Goal: Information Seeking & Learning: Find specific fact

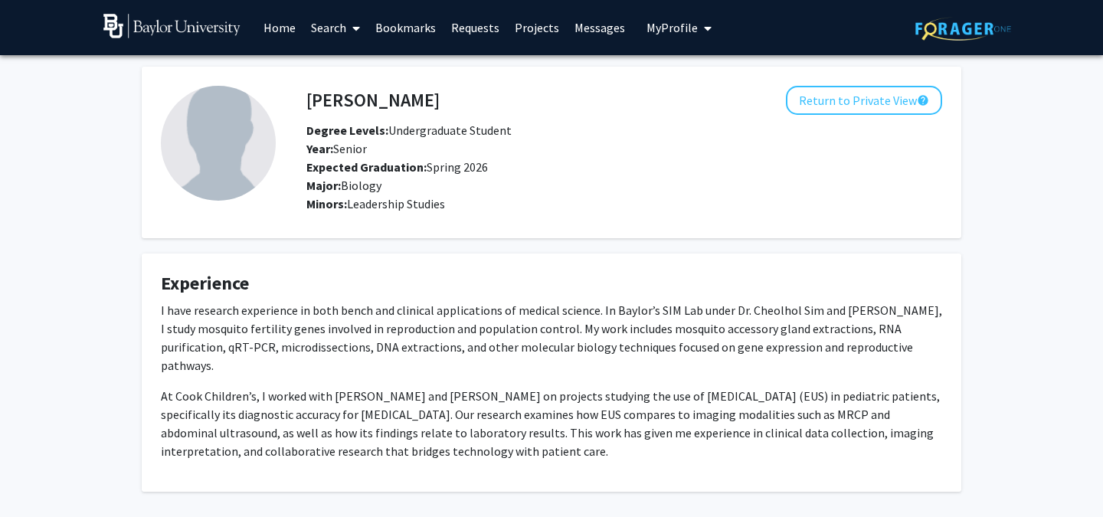
click at [123, 24] on img at bounding box center [171, 26] width 137 height 25
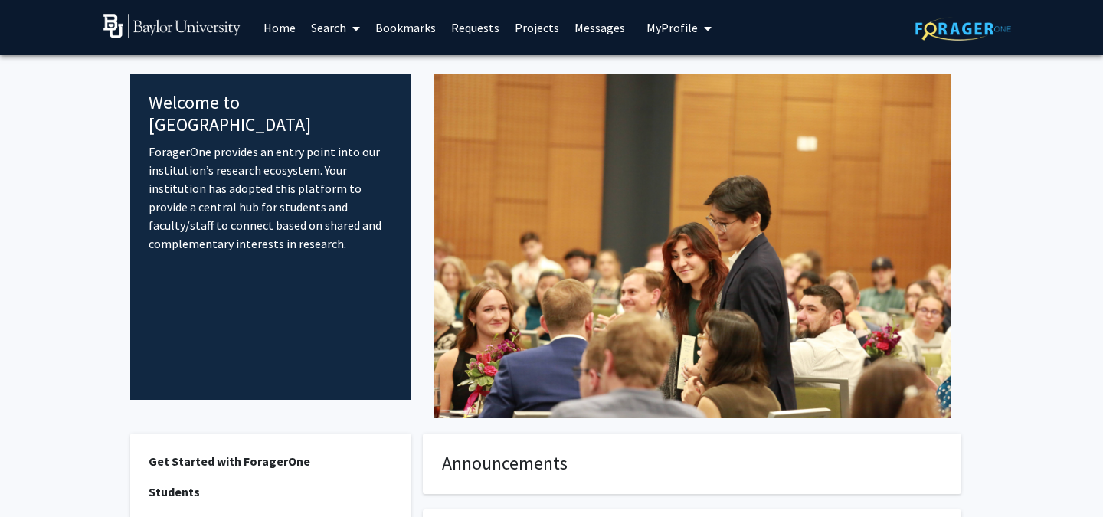
click at [344, 25] on link "Search" at bounding box center [335, 28] width 64 height 54
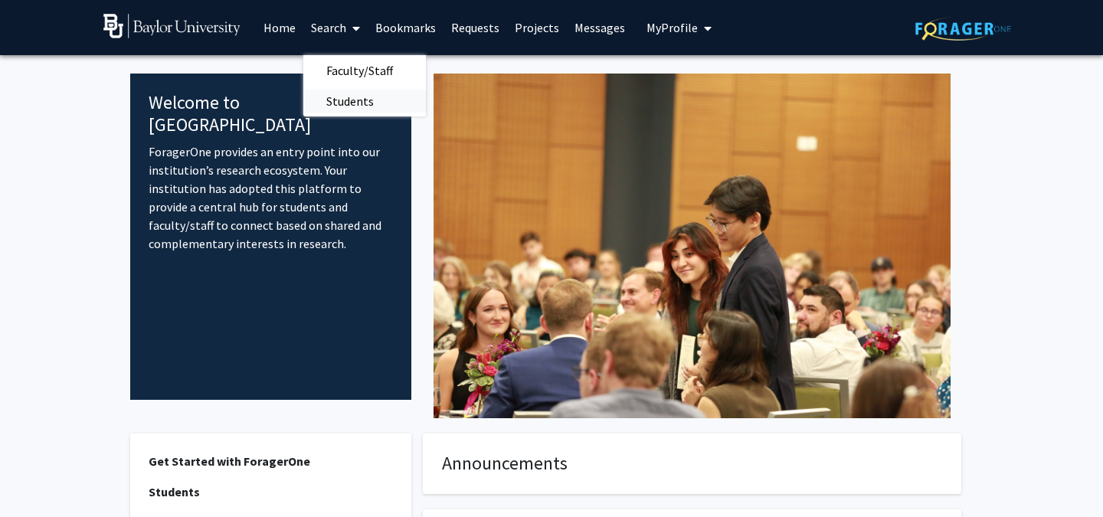
click at [366, 100] on span "Students" at bounding box center [349, 101] width 93 height 31
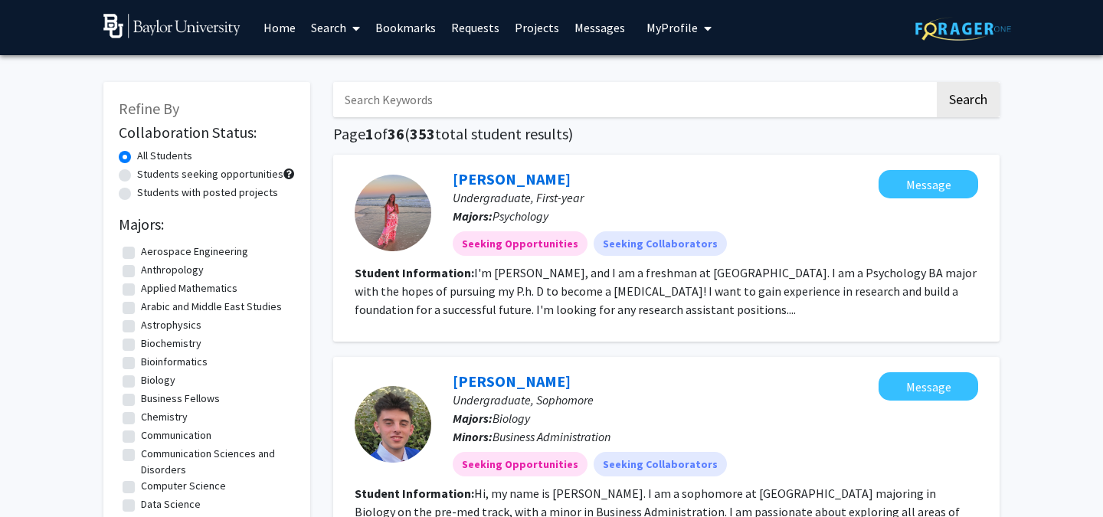
click at [123, 169] on div "Students seeking opportunities" at bounding box center [207, 175] width 176 height 18
click at [137, 174] on label "Students seeking opportunities" at bounding box center [210, 174] width 146 height 16
click at [137, 174] on input "Students seeking opportunities" at bounding box center [142, 171] width 10 height 10
radio input "true"
click at [137, 153] on label "All Students" at bounding box center [164, 156] width 55 height 16
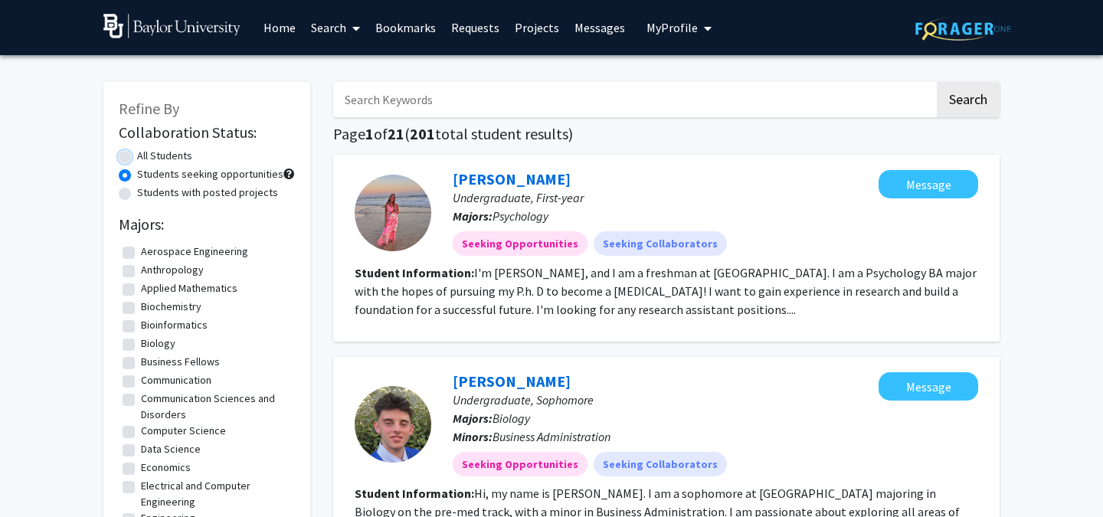
click at [137, 153] on input "All Students" at bounding box center [142, 153] width 10 height 10
radio input "true"
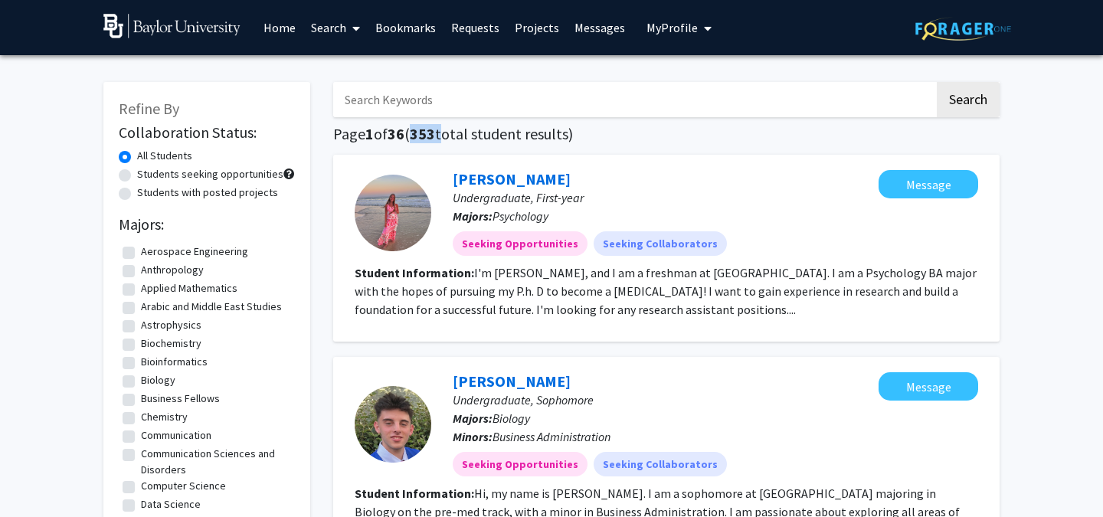
drag, startPoint x: 444, startPoint y: 136, endPoint x: 418, endPoint y: 136, distance: 25.3
click at [418, 136] on h1 "Page 1 of 36 ( 353 total student results)" at bounding box center [666, 134] width 667 height 18
click at [998, 34] on img at bounding box center [964, 29] width 96 height 24
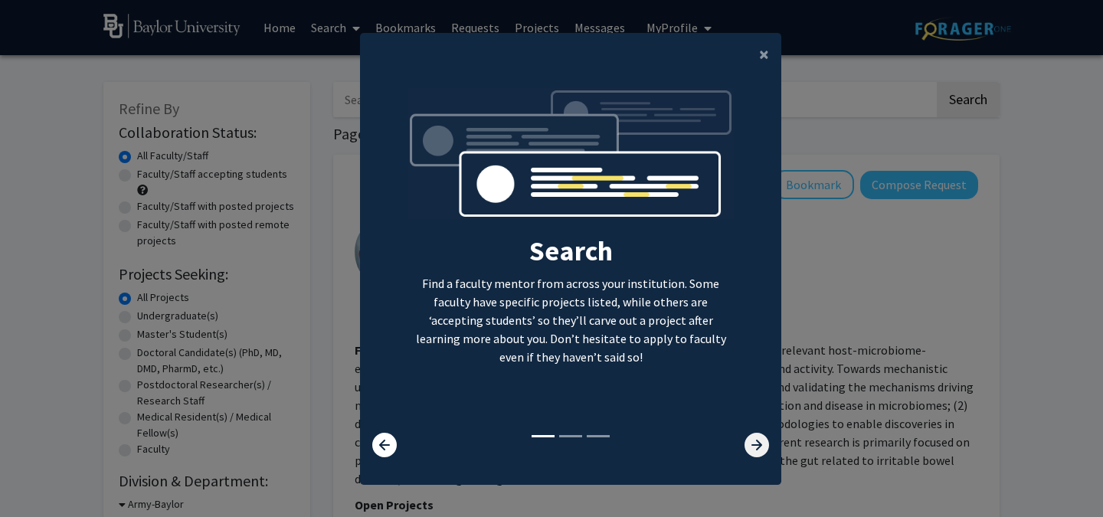
click at [762, 438] on icon at bounding box center [757, 445] width 25 height 25
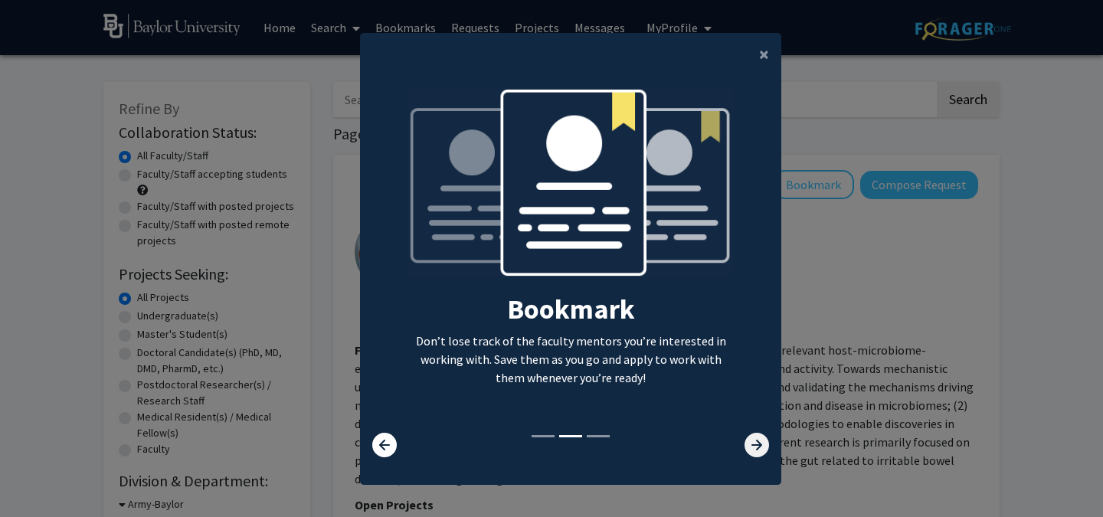
click at [762, 438] on icon at bounding box center [757, 445] width 25 height 25
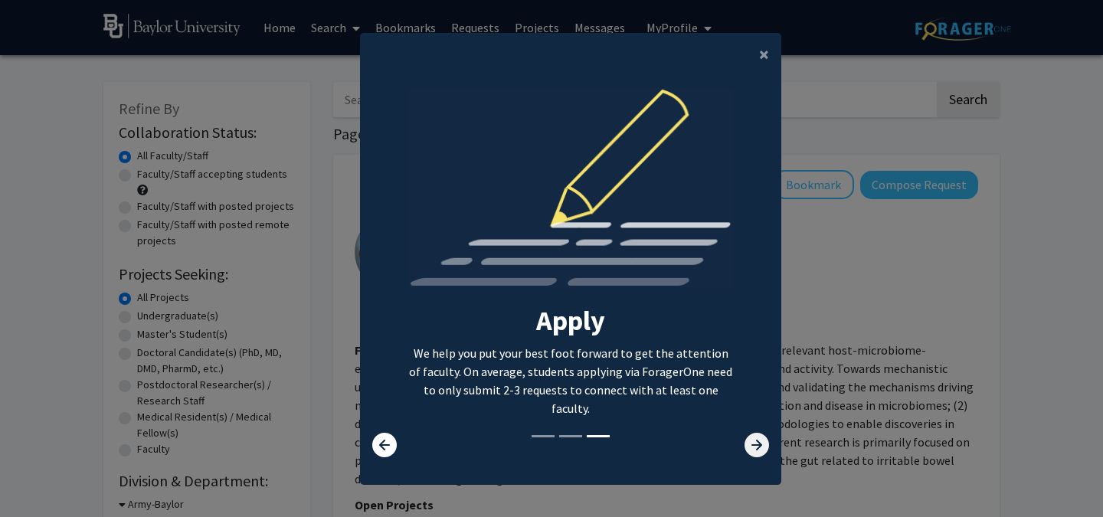
click at [762, 438] on icon at bounding box center [757, 445] width 25 height 25
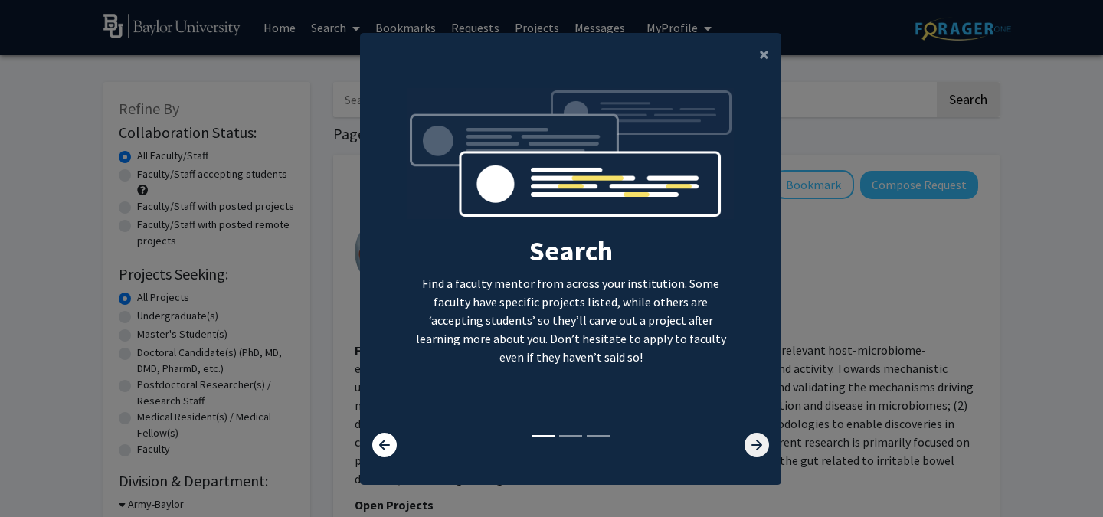
click at [762, 438] on icon at bounding box center [757, 445] width 25 height 25
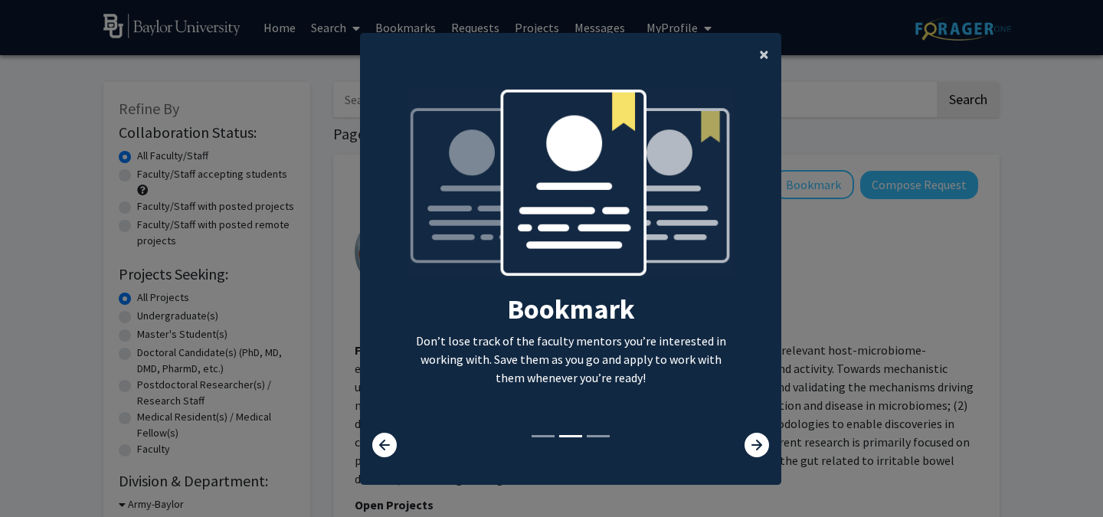
click at [766, 48] on span "×" at bounding box center [764, 54] width 10 height 24
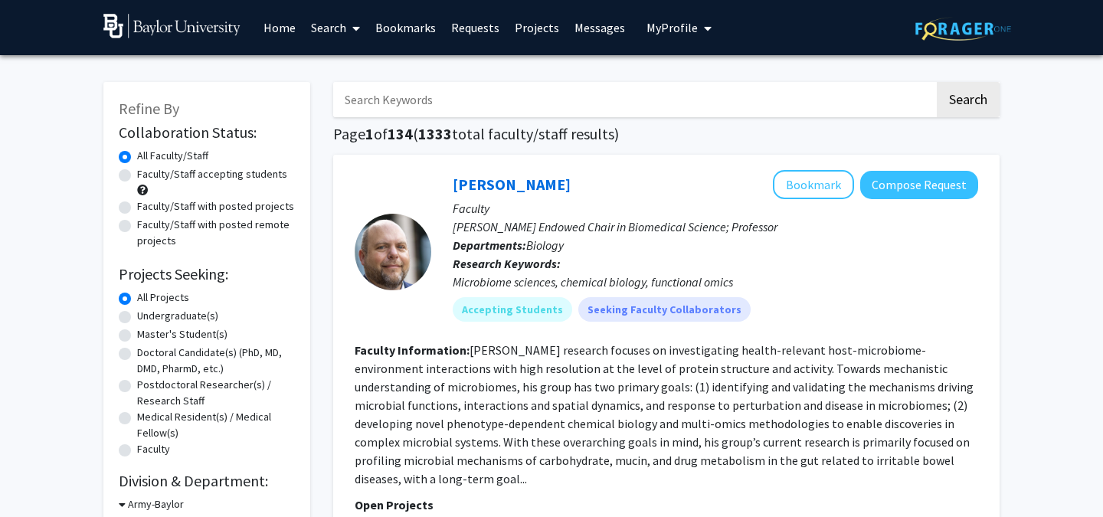
click at [975, 20] on img at bounding box center [964, 29] width 96 height 24
click at [427, 104] on input "Search Keywords" at bounding box center [633, 99] width 601 height 35
type input "C"
type input "SIM"
click at [937, 82] on button "Search" at bounding box center [968, 99] width 63 height 35
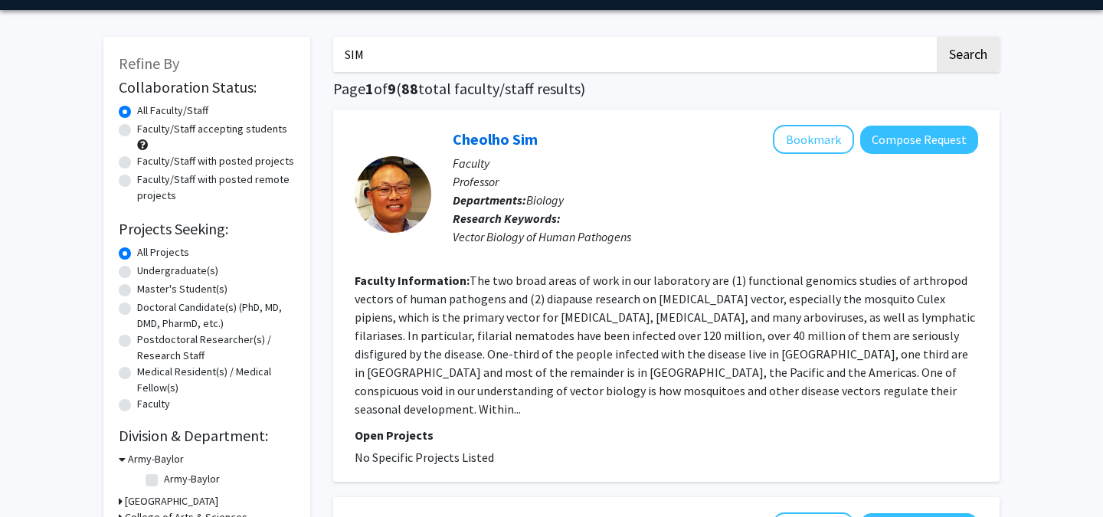
scroll to position [47, 0]
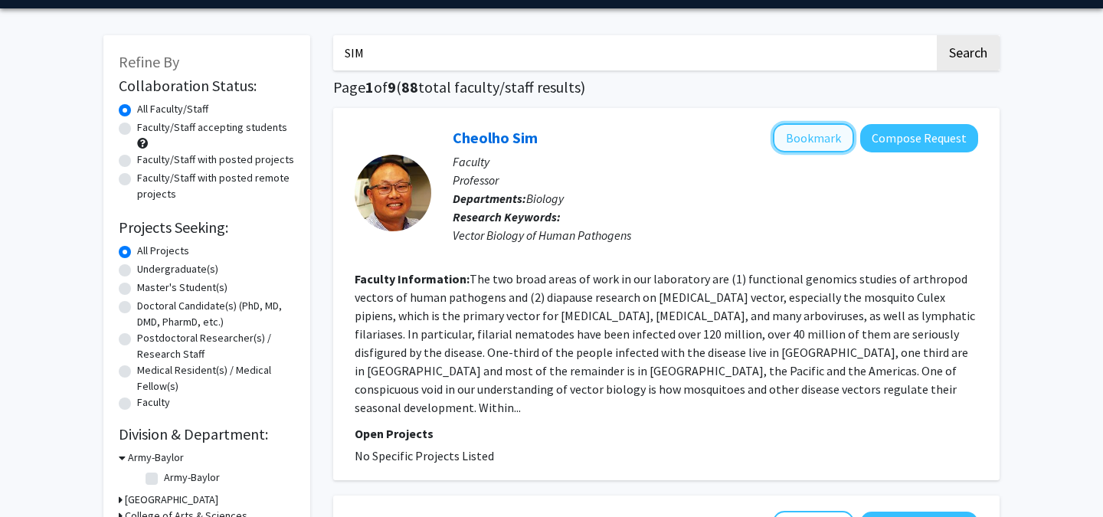
click at [846, 128] on button "Bookmark" at bounding box center [813, 137] width 81 height 29
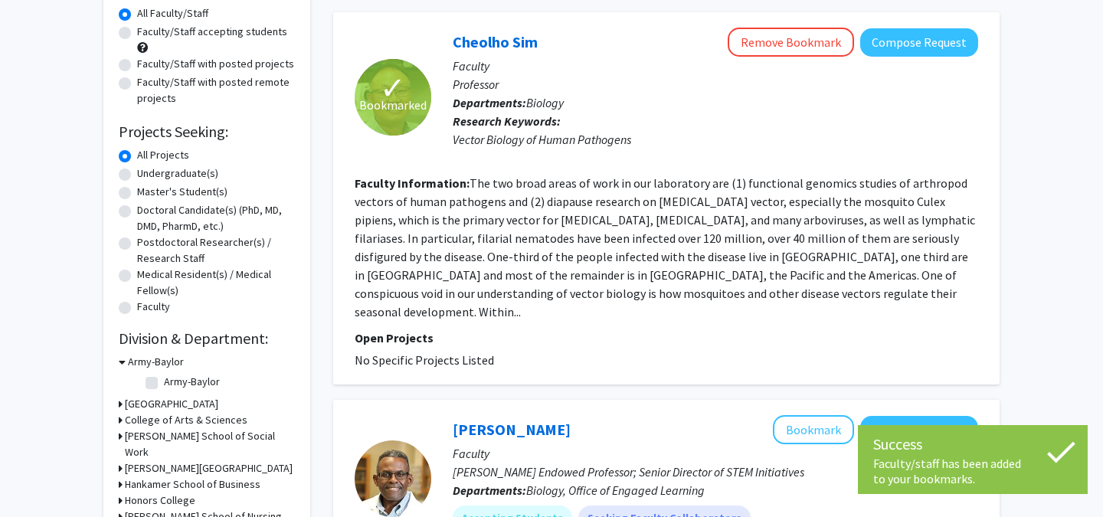
scroll to position [143, 0]
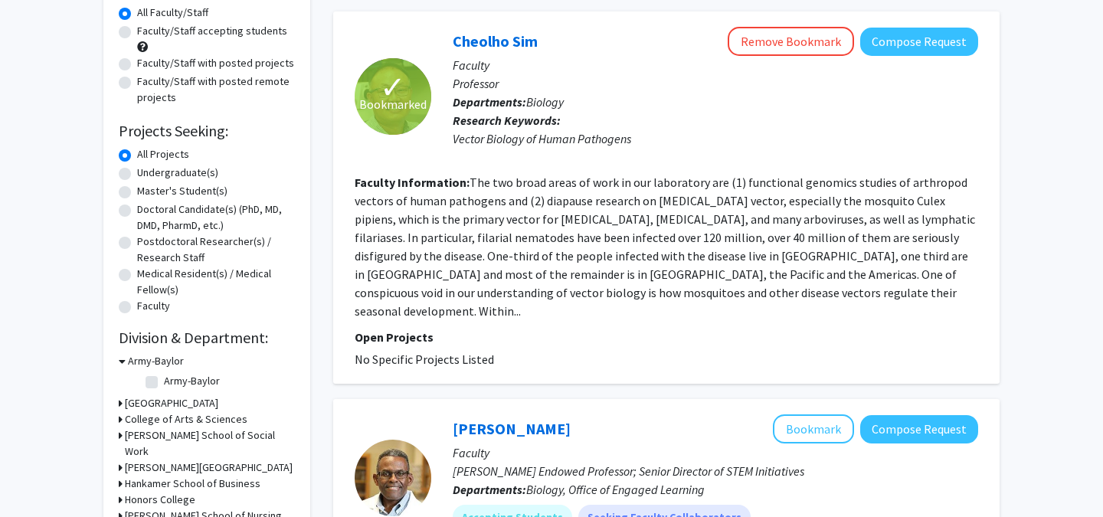
drag, startPoint x: 352, startPoint y: 342, endPoint x: 573, endPoint y: 351, distance: 220.9
click at [572, 351] on div "✓ Bookmarked Cheolho Sim Remove Bookmark Compose Request Faculty Professor Depa…" at bounding box center [666, 197] width 667 height 372
click at [597, 270] on fg-read-more "The two broad areas of work in our laboratory are (1) functional genomics studi…" at bounding box center [665, 247] width 621 height 144
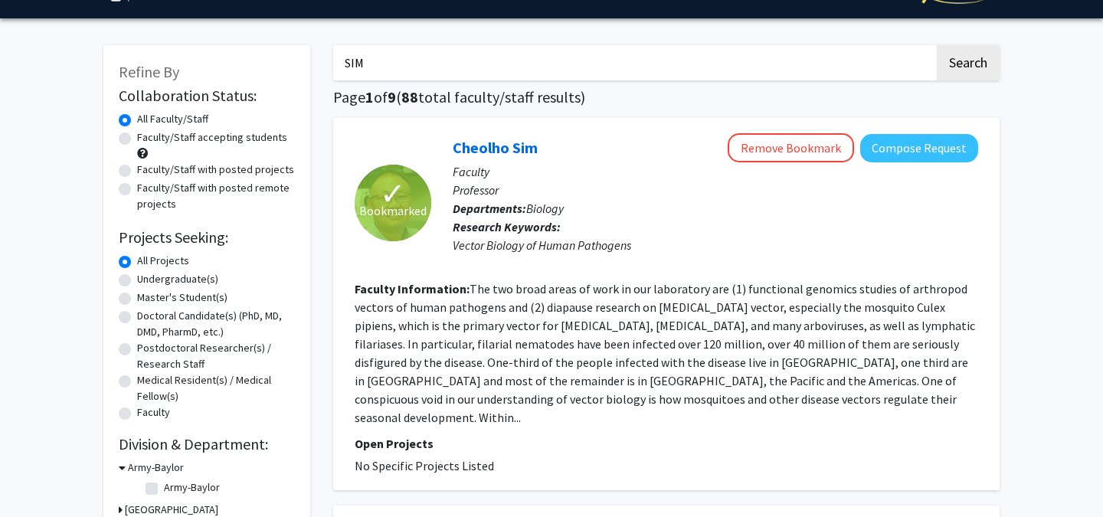
scroll to position [0, 0]
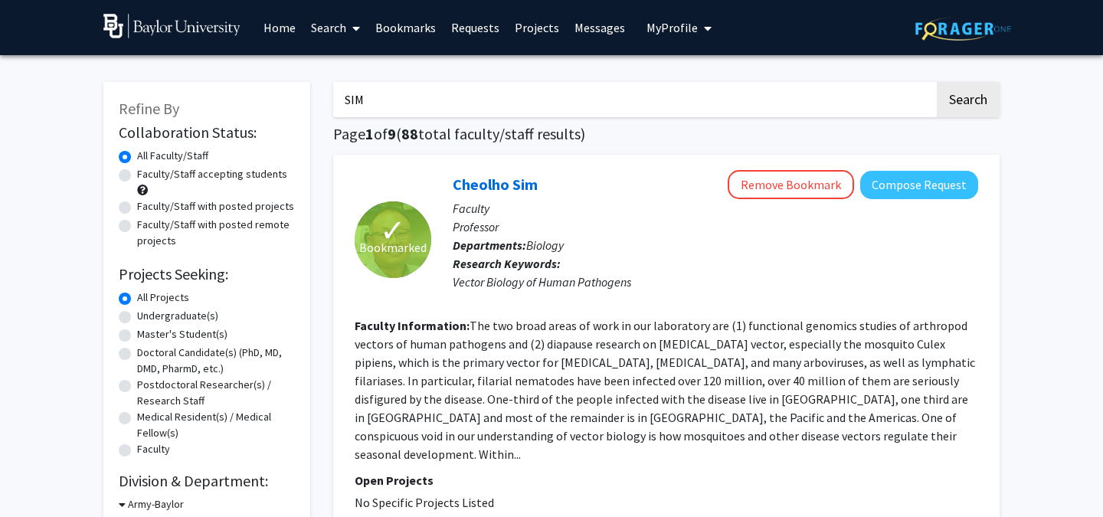
click at [391, 94] on input "SIM" at bounding box center [633, 99] width 601 height 35
click at [391, 98] on input "SIM" at bounding box center [633, 99] width 601 height 35
click at [937, 82] on button "Search" at bounding box center [968, 99] width 63 height 35
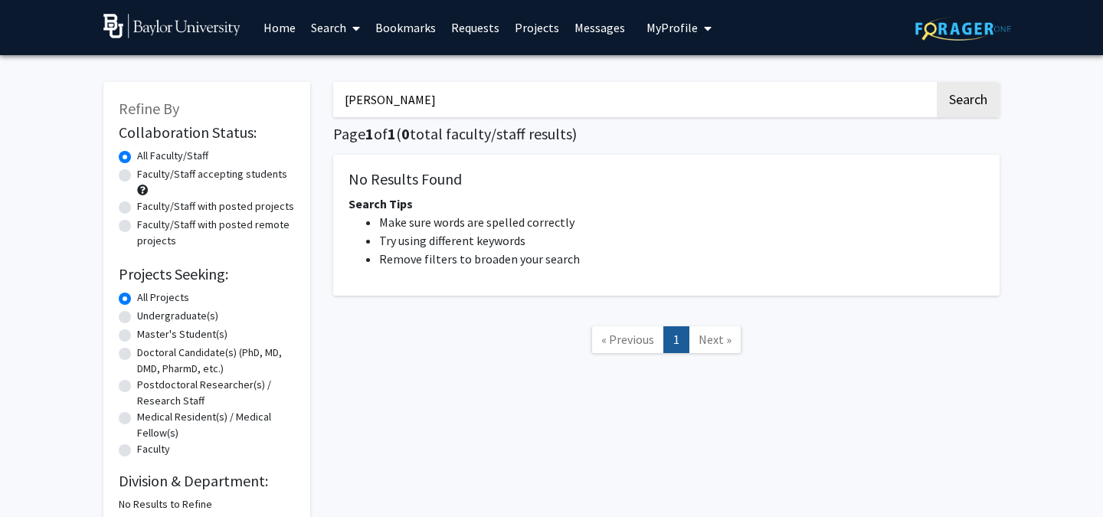
type input "[PERSON_NAME]"
click at [937, 82] on button "Search" at bounding box center [968, 99] width 63 height 35
click at [392, 97] on input "[PERSON_NAME]" at bounding box center [633, 99] width 601 height 35
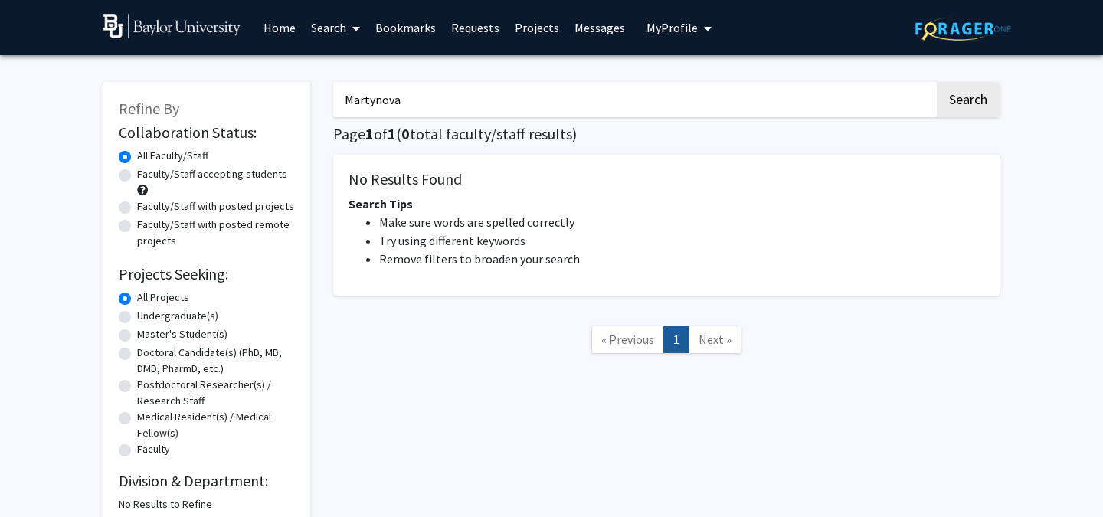
type input "Martynova"
click at [937, 82] on button "Search" at bounding box center [968, 99] width 63 height 35
click at [372, 13] on link "Bookmarks" at bounding box center [406, 28] width 76 height 54
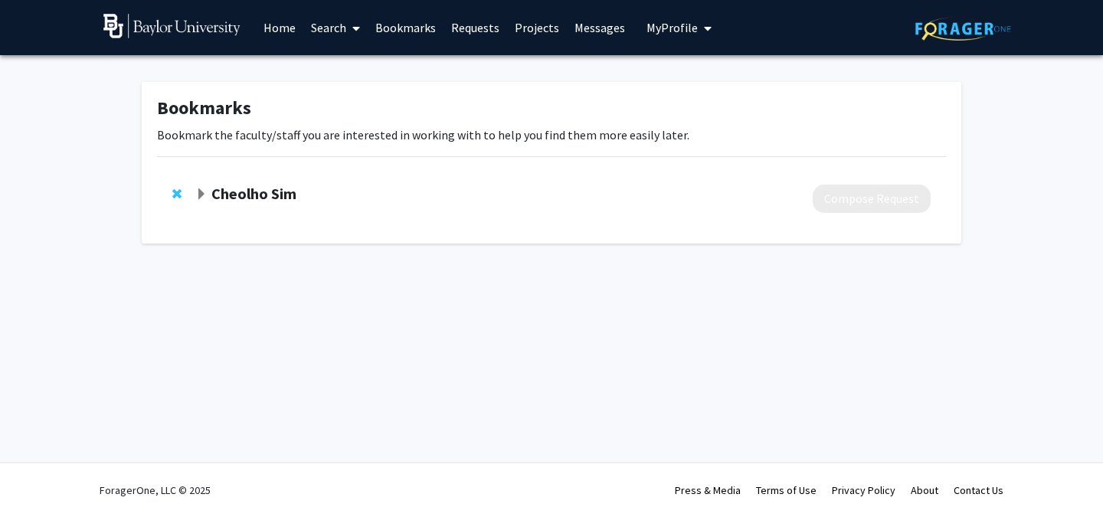
click at [372, 13] on link "Bookmarks" at bounding box center [406, 28] width 76 height 54
click at [343, 26] on link "Search" at bounding box center [335, 28] width 64 height 54
click at [367, 59] on span "Faculty/Staff" at bounding box center [359, 70] width 113 height 31
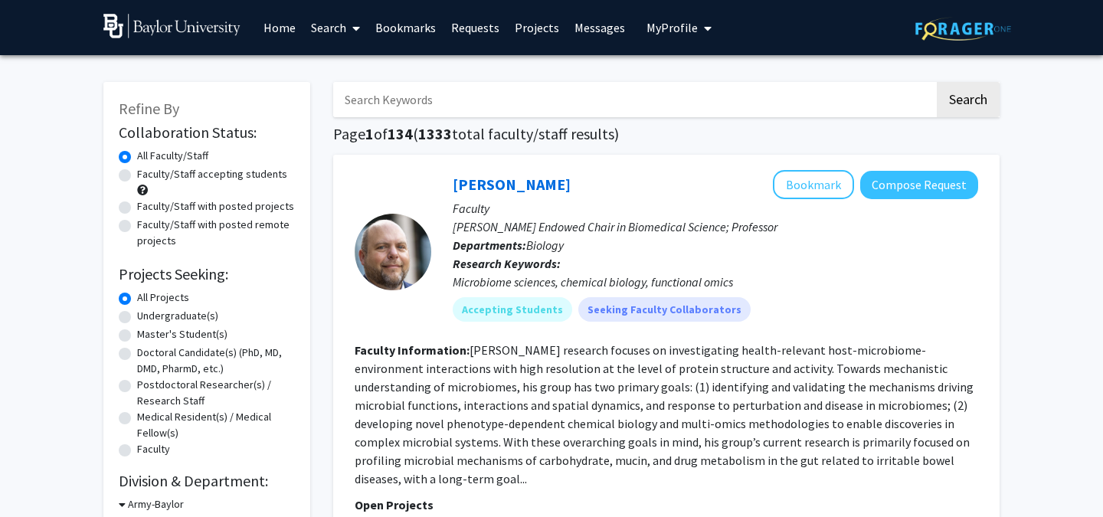
click at [415, 34] on link "Bookmarks" at bounding box center [406, 28] width 76 height 54
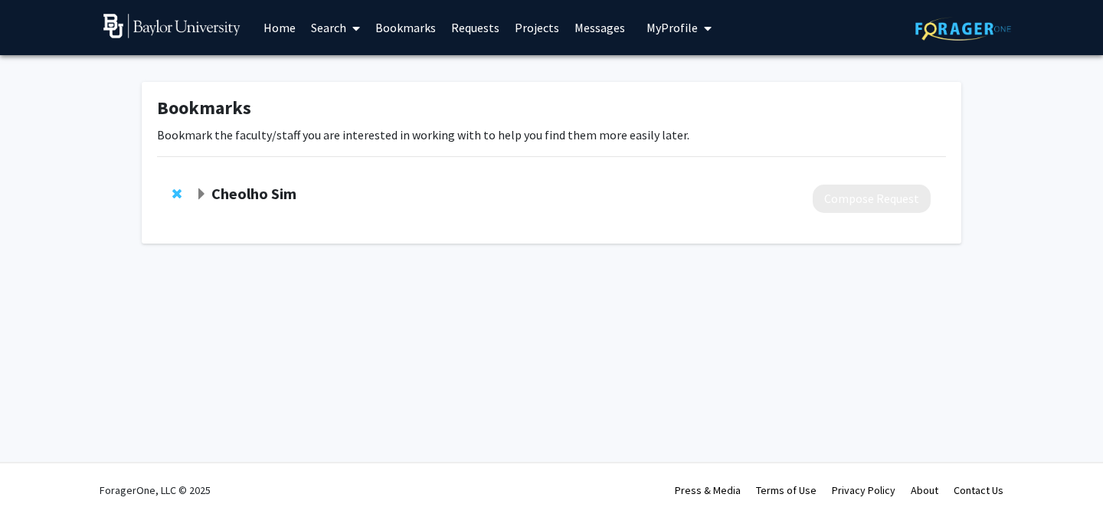
click at [257, 203] on div "Cheolho Sim" at bounding box center [360, 194] width 331 height 19
click at [238, 192] on strong "Cheolho Sim" at bounding box center [253, 193] width 85 height 19
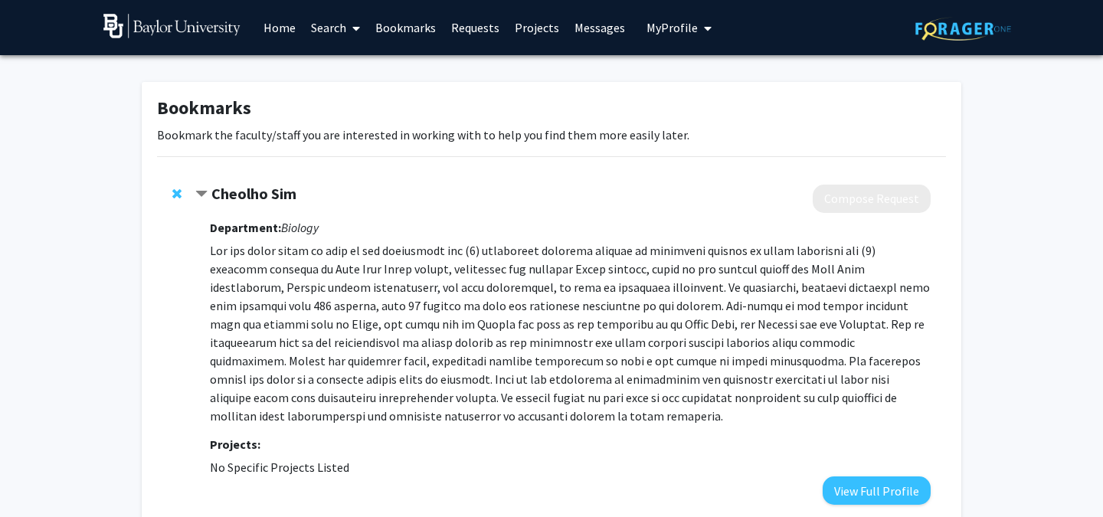
scroll to position [99, 0]
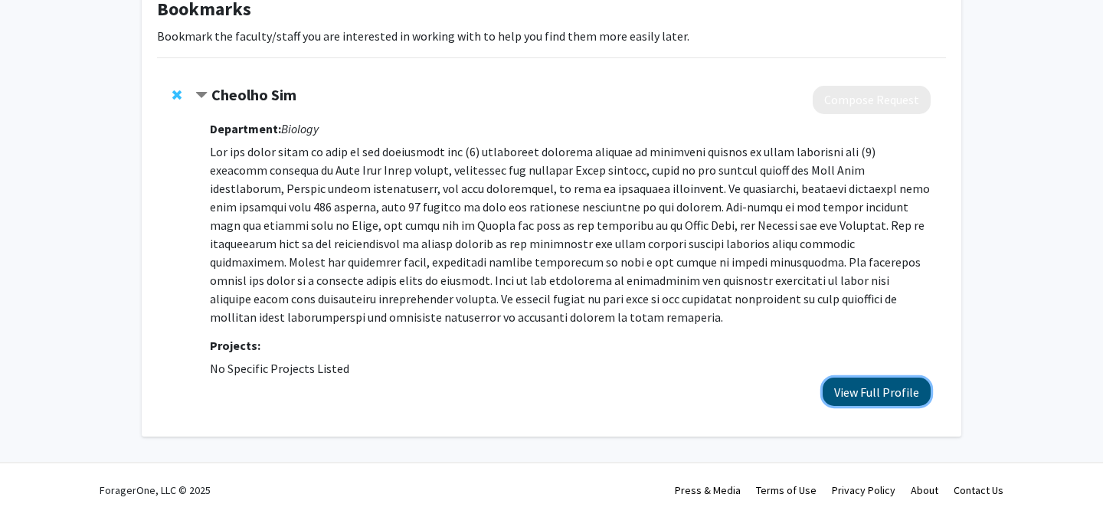
click at [912, 392] on button "View Full Profile" at bounding box center [877, 392] width 108 height 28
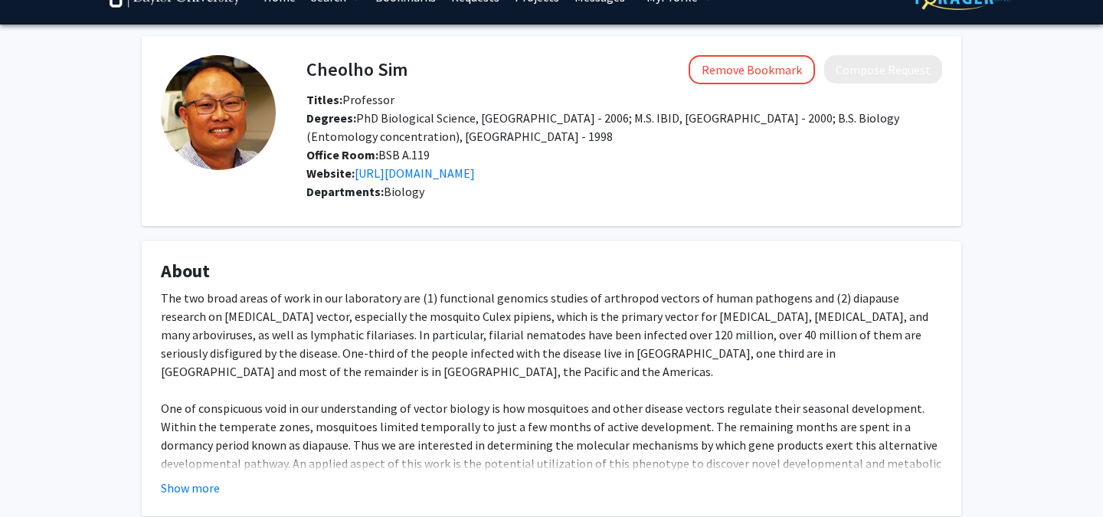
scroll to position [31, 0]
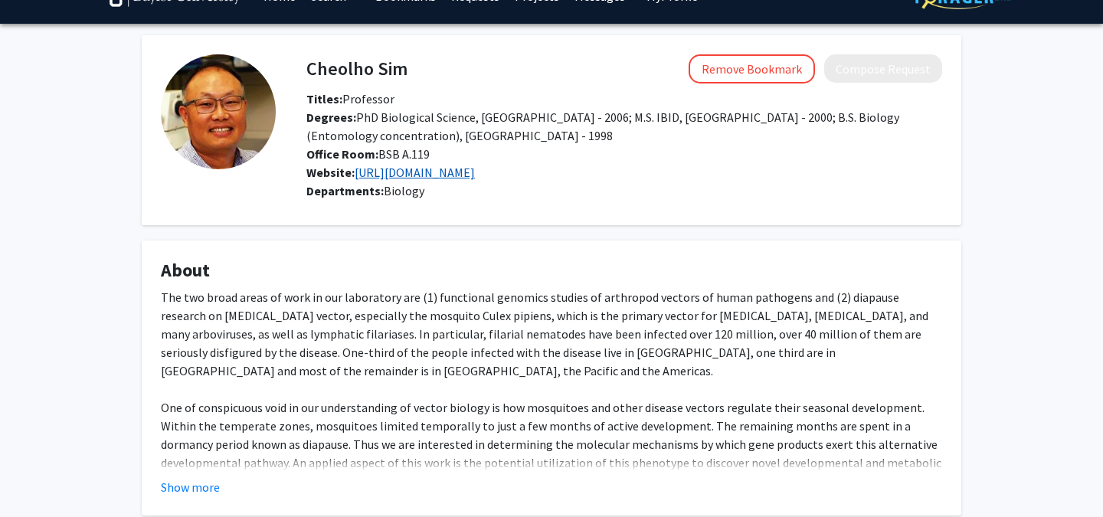
click at [448, 175] on link "[URL][DOMAIN_NAME]" at bounding box center [415, 172] width 120 height 15
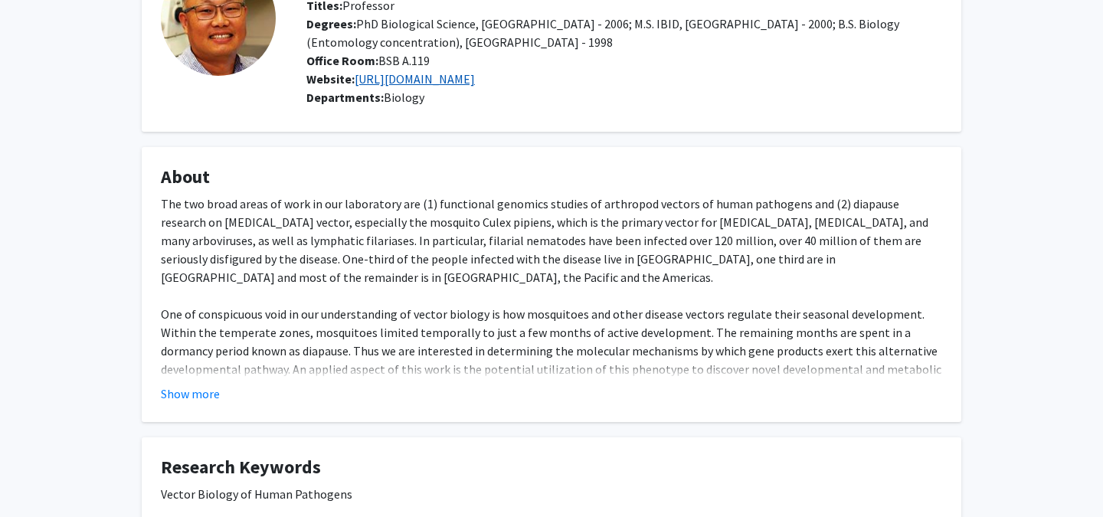
scroll to position [146, 0]
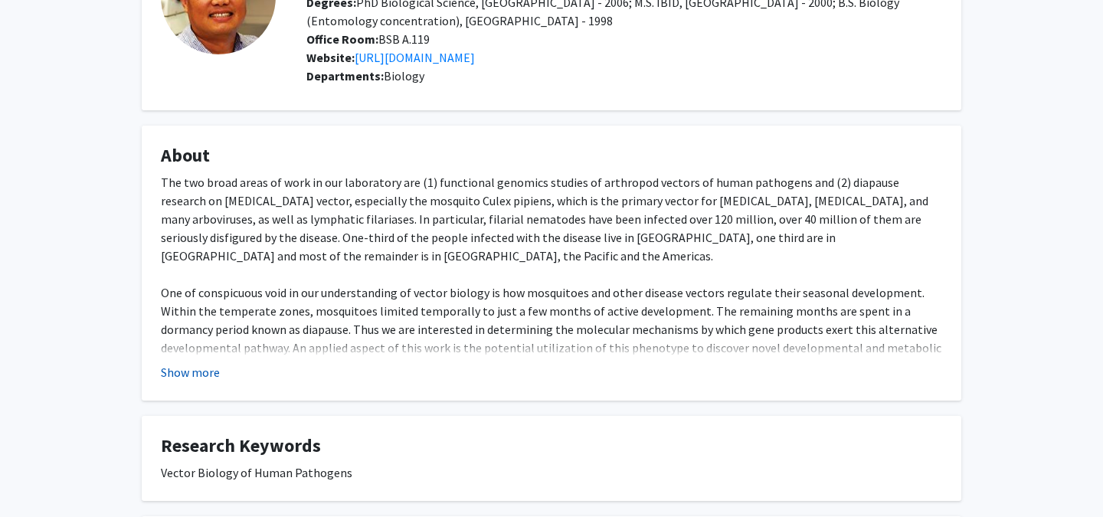
click at [203, 369] on button "Show more" at bounding box center [190, 372] width 59 height 18
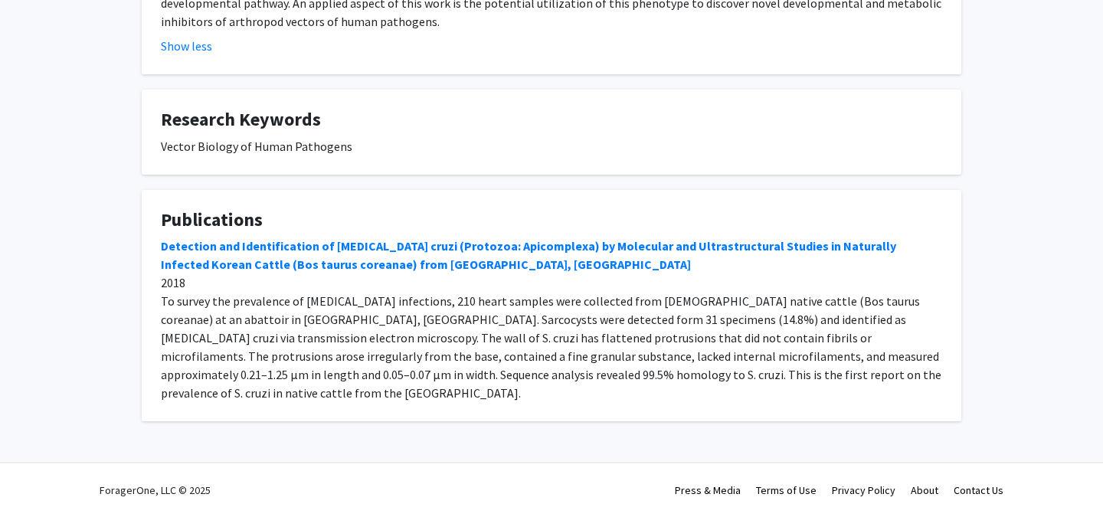
scroll to position [0, 0]
